Goal: Information Seeking & Learning: Learn about a topic

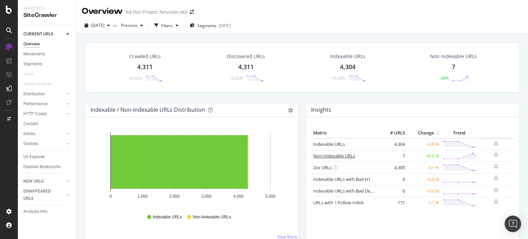
click at [326, 155] on link "Non-Indexable URLs" at bounding box center [334, 156] width 42 height 6
